Goal: Navigation & Orientation: Find specific page/section

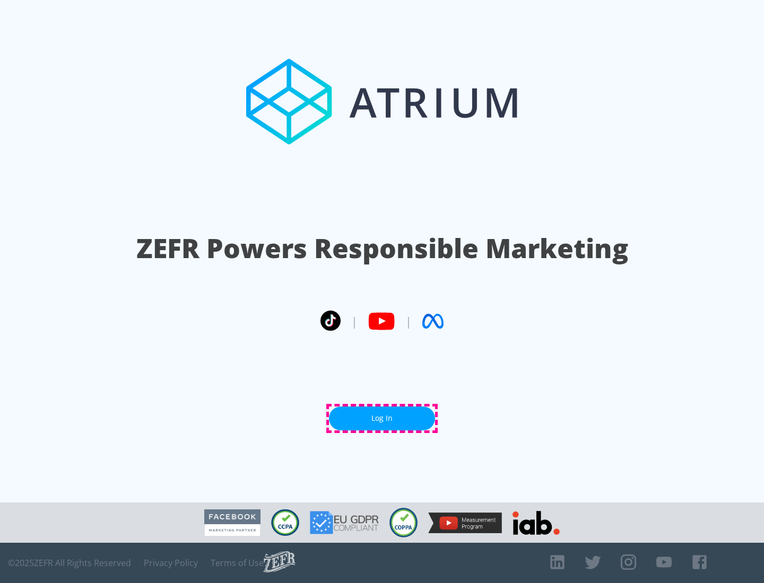
click at [382, 418] on link "Log In" at bounding box center [382, 419] width 106 height 24
